Goal: Task Accomplishment & Management: Manage account settings

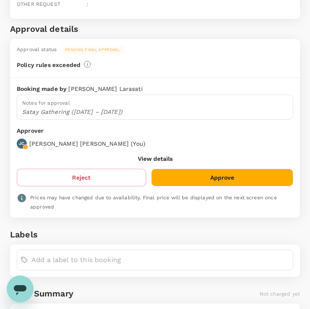
scroll to position [446, 0]
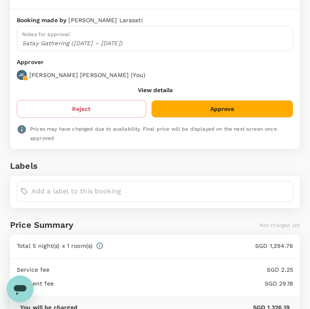
click at [192, 109] on button "Approve" at bounding box center [222, 109] width 142 height 18
click at [188, 106] on button "Approve" at bounding box center [222, 109] width 142 height 18
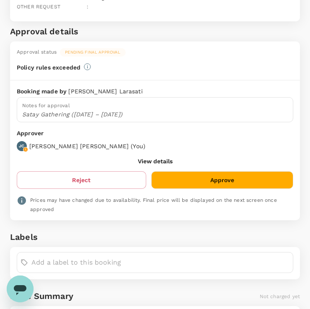
scroll to position [449, 0]
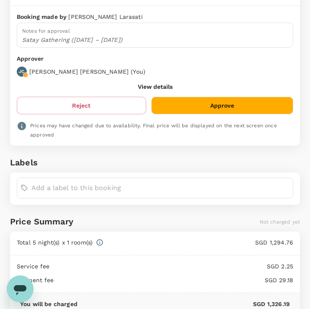
click at [228, 111] on div "Booking made by [PERSON_NAME] Notes for approval Satay Gathering ([DATE] – [DAT…" at bounding box center [155, 76] width 290 height 140
click at [218, 104] on button "Approve" at bounding box center [222, 106] width 142 height 18
click at [174, 100] on button "Approve" at bounding box center [222, 106] width 142 height 18
